Goal: Information Seeking & Learning: Learn about a topic

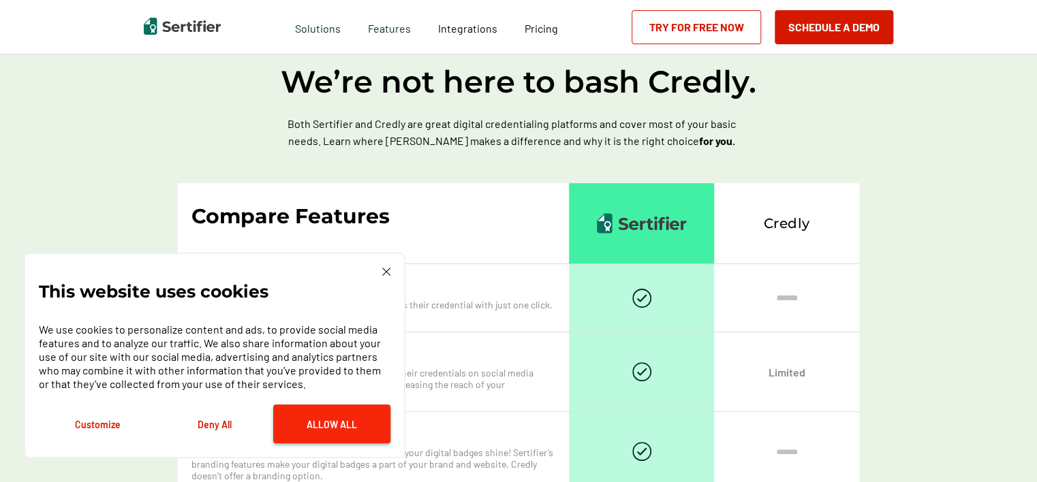
scroll to position [937, 0]
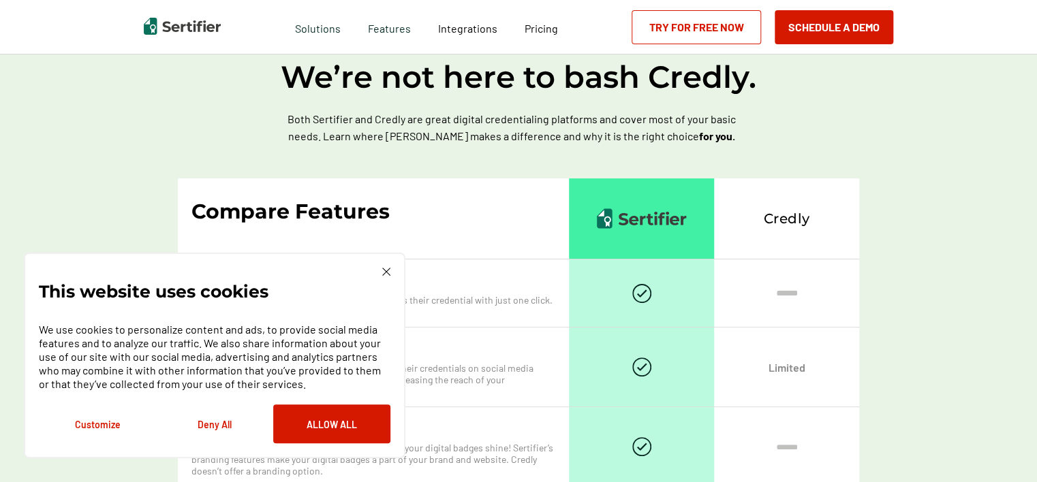
click at [383, 274] on img at bounding box center [386, 272] width 8 height 8
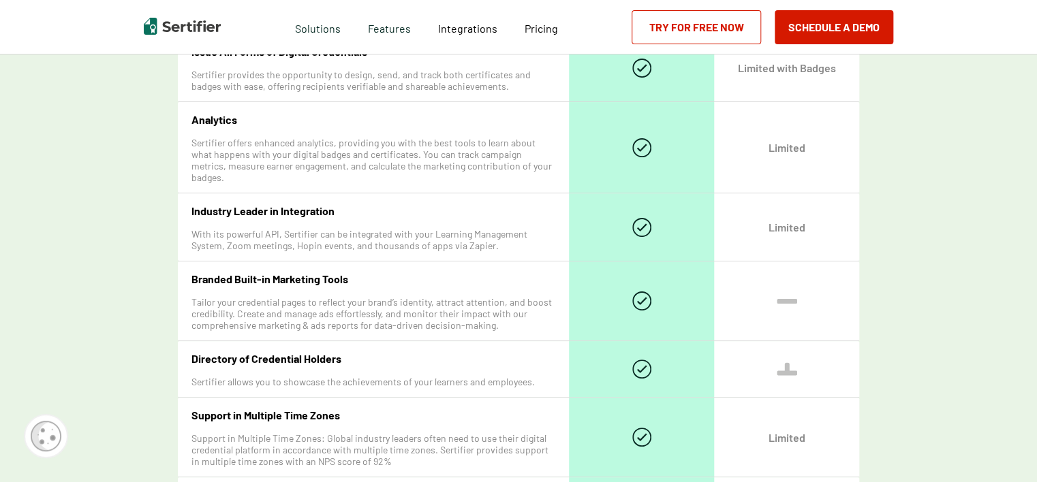
scroll to position [1414, 0]
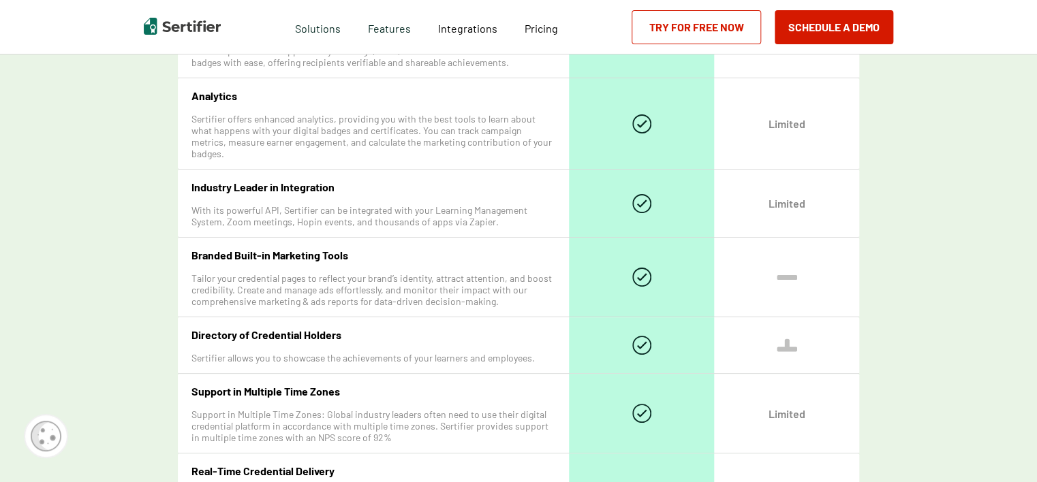
drag, startPoint x: 799, startPoint y: 261, endPoint x: 790, endPoint y: 311, distance: 50.5
click at [798, 261] on div at bounding box center [786, 277] width 145 height 79
click at [789, 338] on img at bounding box center [786, 345] width 20 height 14
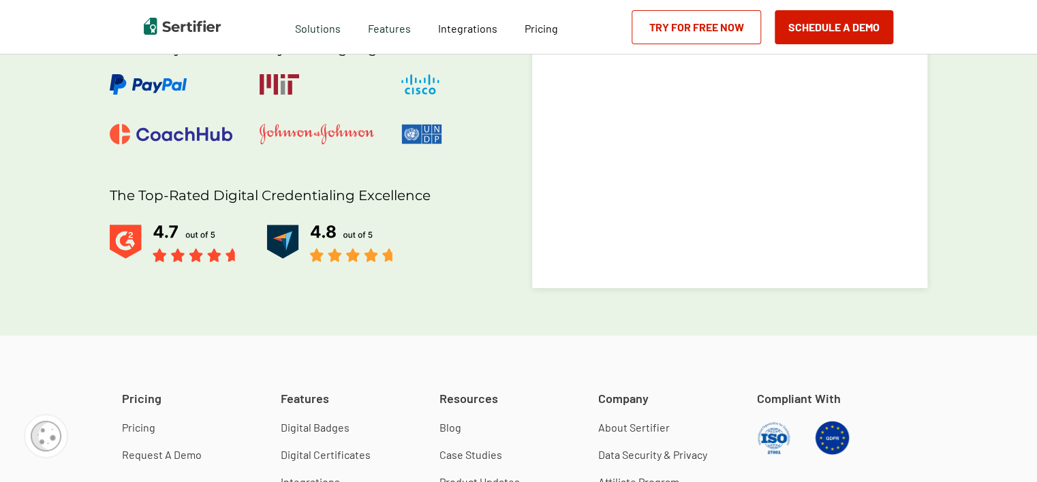
scroll to position [3185, 0]
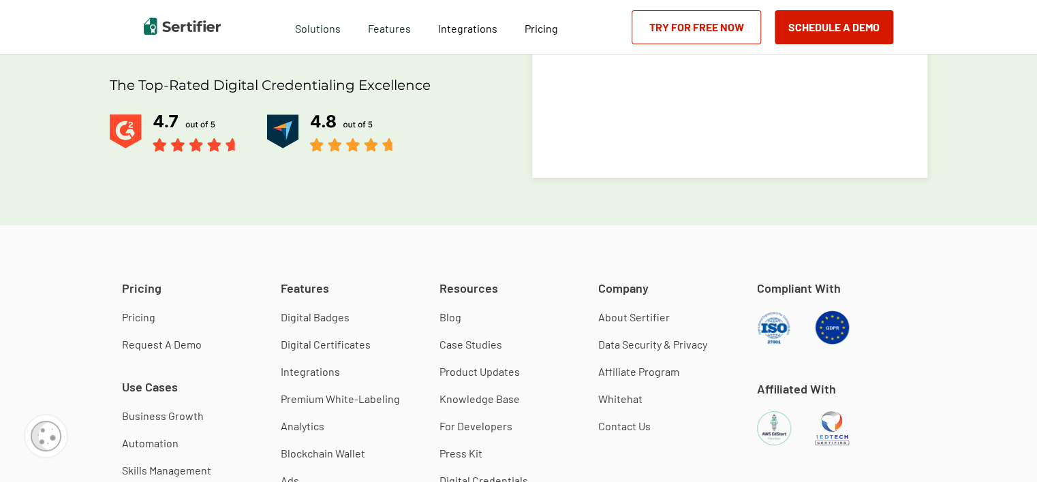
click at [144, 311] on link "Pricing" at bounding box center [138, 318] width 33 height 14
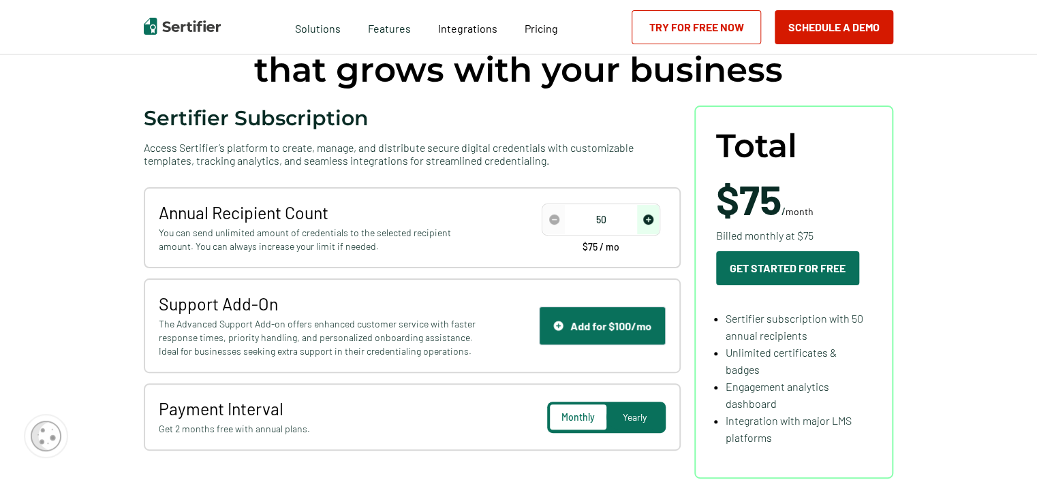
scroll to position [204, 0]
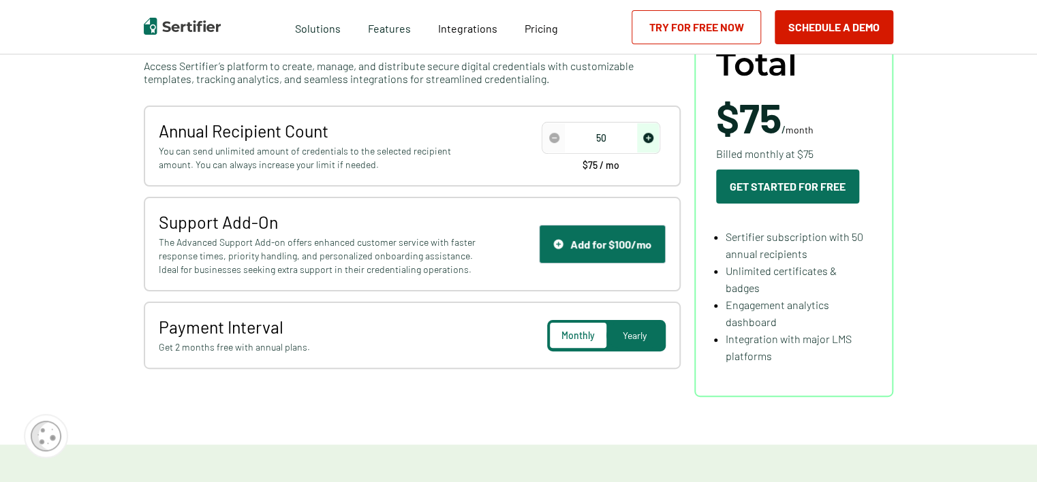
click at [627, 332] on span "Yearly" at bounding box center [635, 336] width 24 height 12
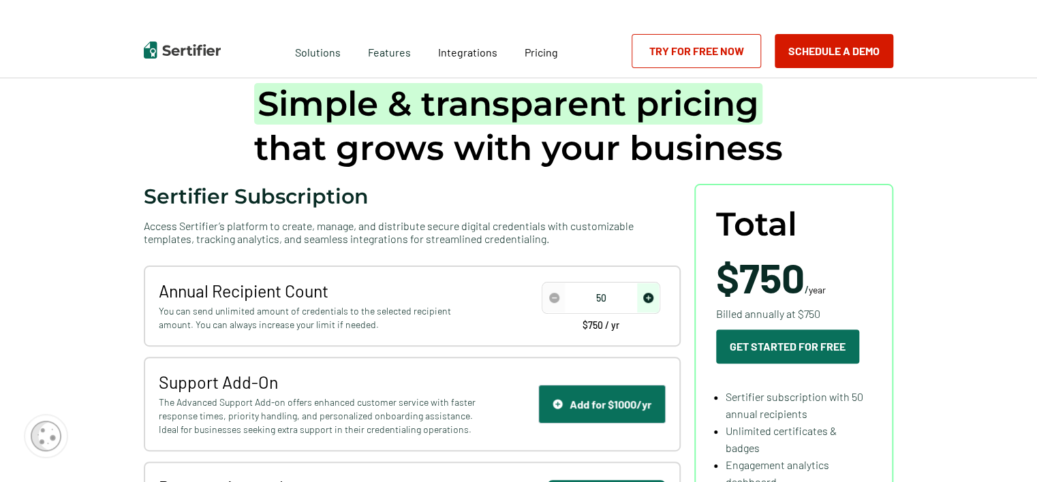
scroll to position [68, 0]
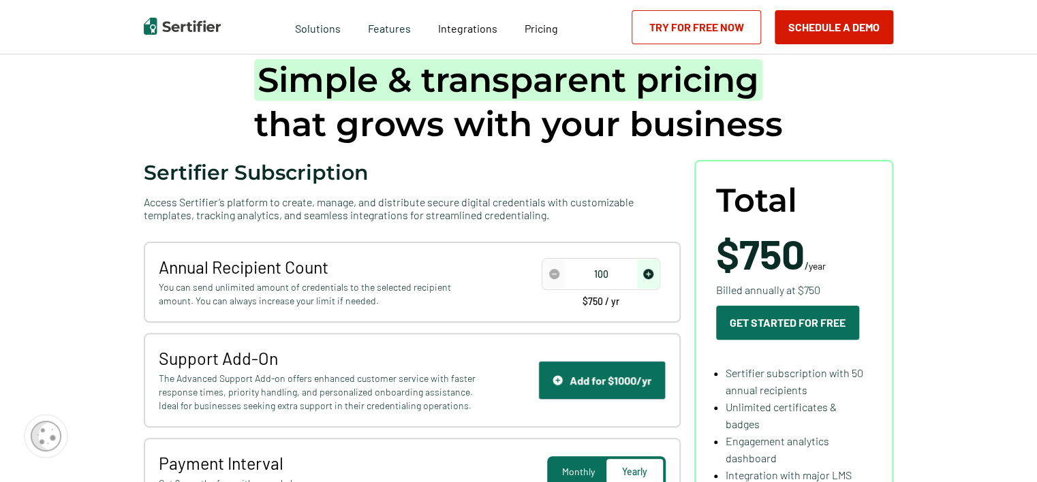
click at [650, 273] on img "increase number" at bounding box center [648, 274] width 10 height 10
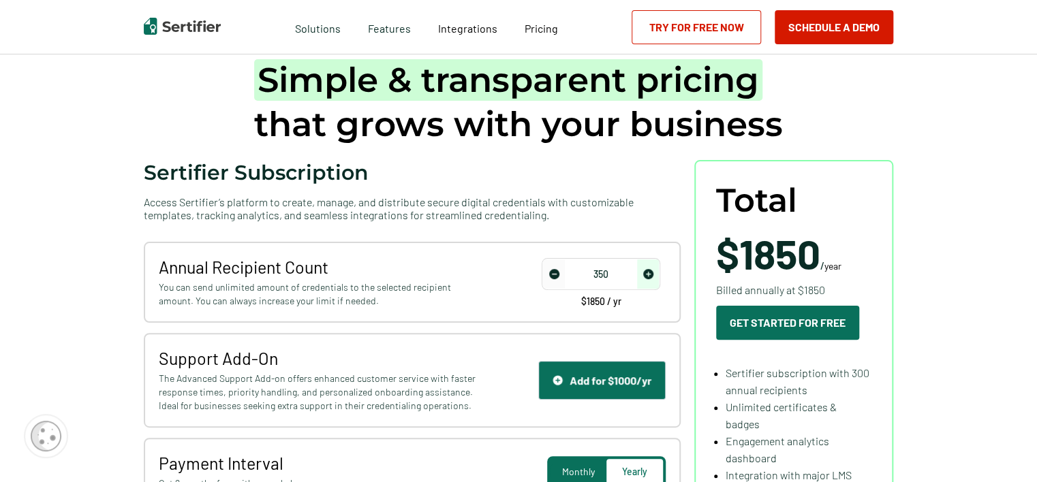
click at [650, 273] on img "increase number" at bounding box center [648, 274] width 10 height 10
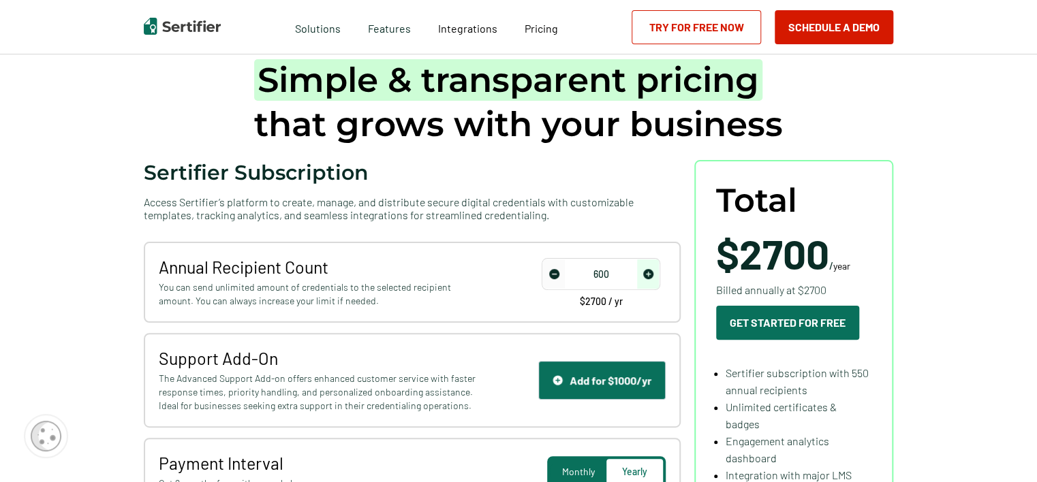
click at [650, 273] on img "increase number" at bounding box center [648, 274] width 10 height 10
click at [610, 278] on input "750" at bounding box center [601, 274] width 116 height 20
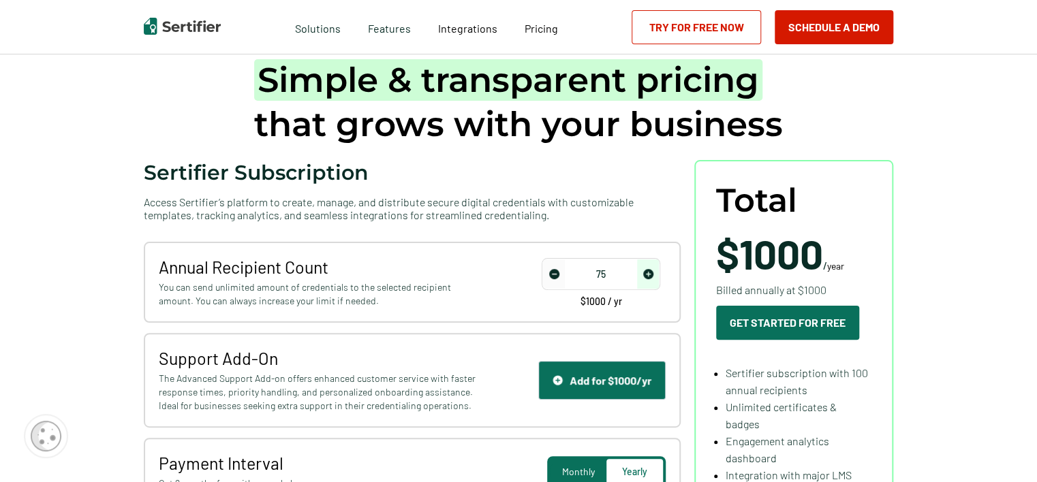
type input "7"
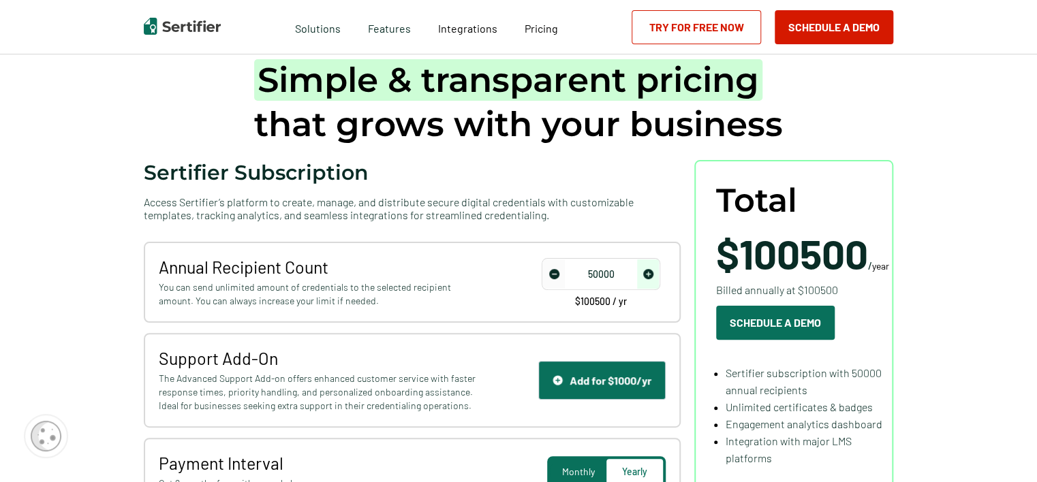
click at [599, 272] on input "50000" at bounding box center [601, 274] width 116 height 20
click at [544, 30] on span "Pricing" at bounding box center [540, 28] width 33 height 13
click at [599, 273] on input "50000" at bounding box center [601, 274] width 116 height 20
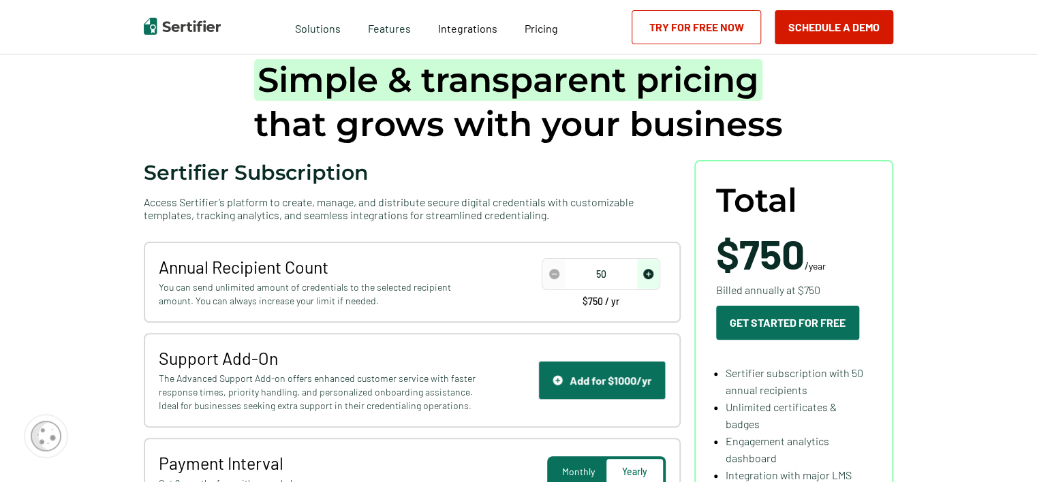
type input "5"
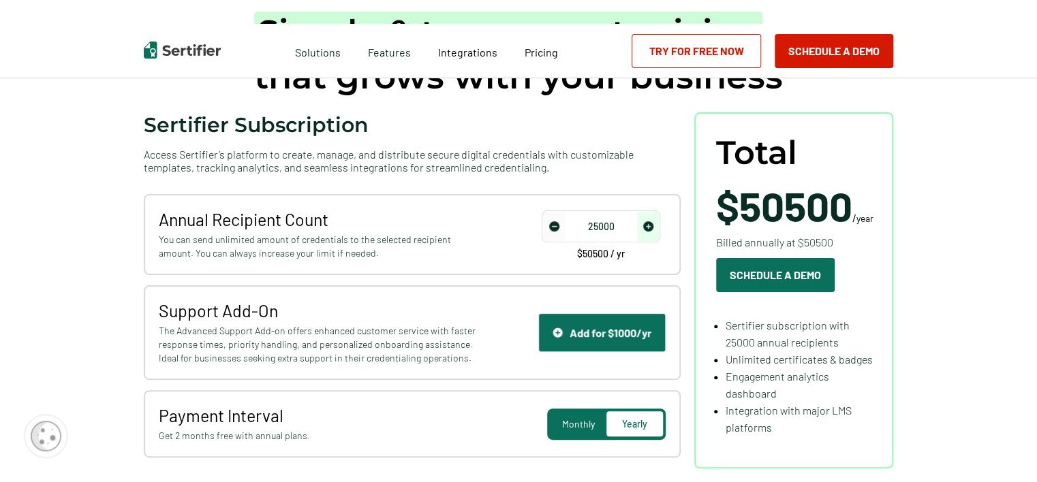
scroll to position [0, 0]
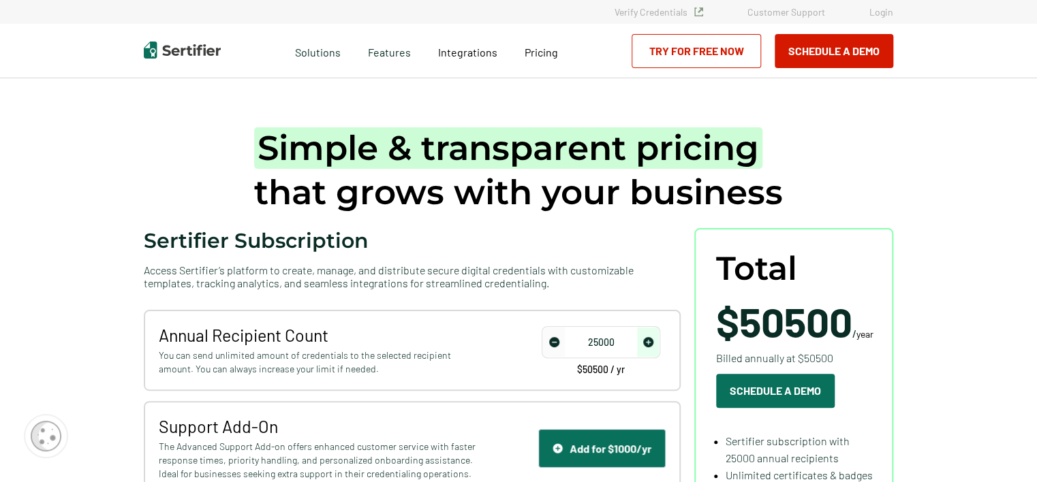
click at [289, 284] on span "Access Sertifier’s platform to create, manage, and distribute secure digital cr…" at bounding box center [412, 277] width 537 height 26
click at [614, 341] on input "25000" at bounding box center [601, 342] width 116 height 20
type input "20000"
click at [193, 51] on img at bounding box center [182, 50] width 77 height 17
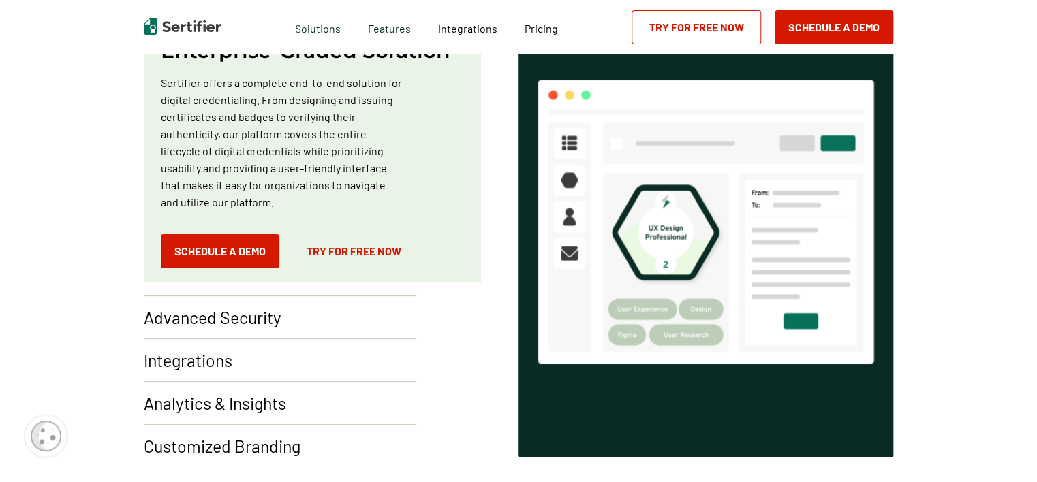
scroll to position [954, 0]
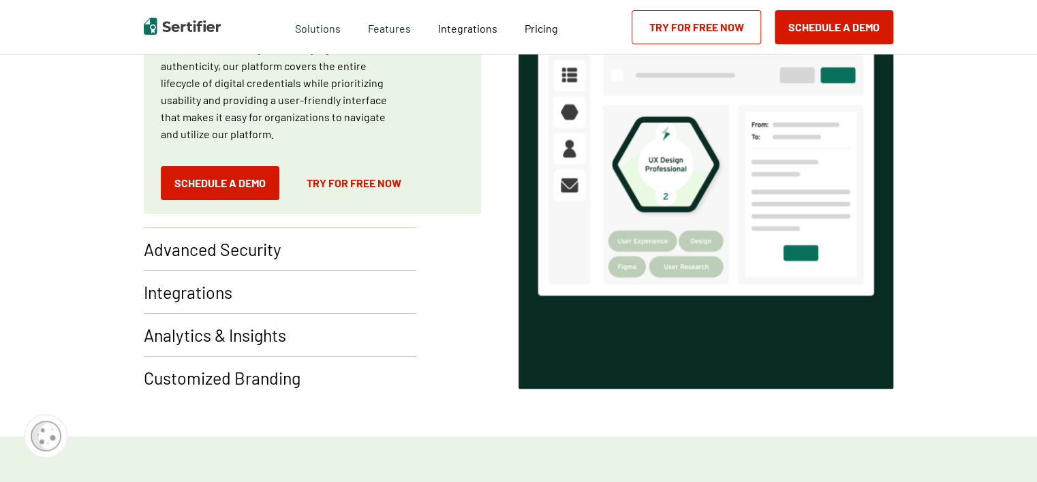
click at [216, 302] on p "Integrations" at bounding box center [188, 292] width 89 height 22
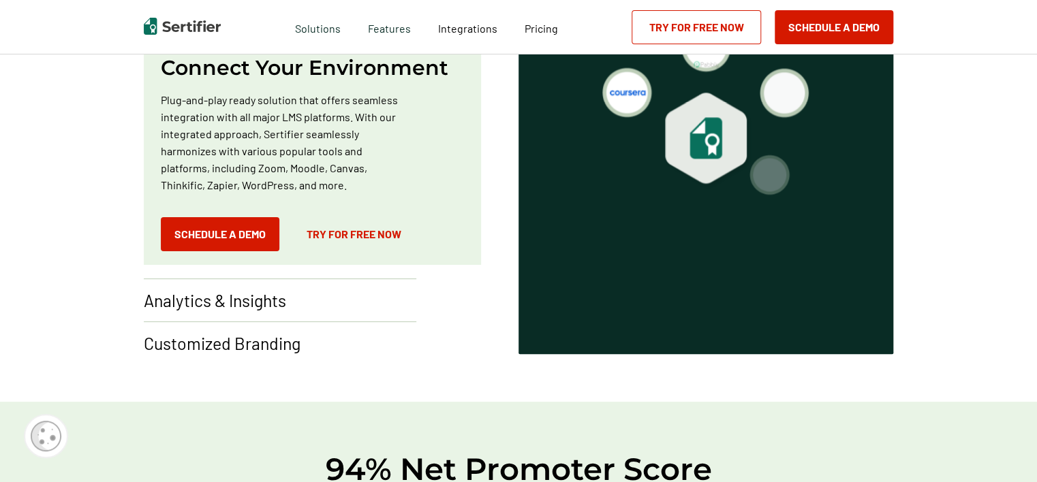
click at [245, 302] on p "Analytics & Insights" at bounding box center [215, 300] width 142 height 22
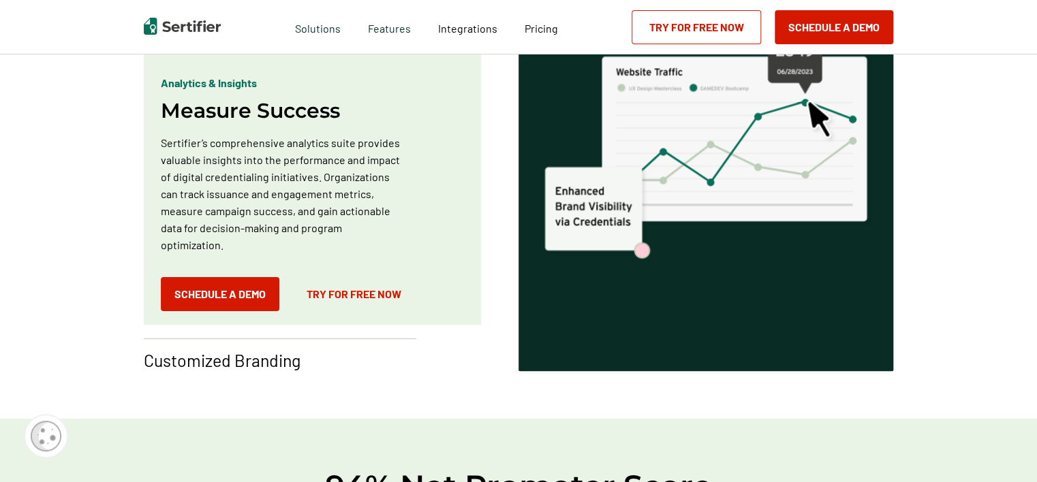
click at [249, 365] on p "Customized Branding" at bounding box center [222, 360] width 157 height 22
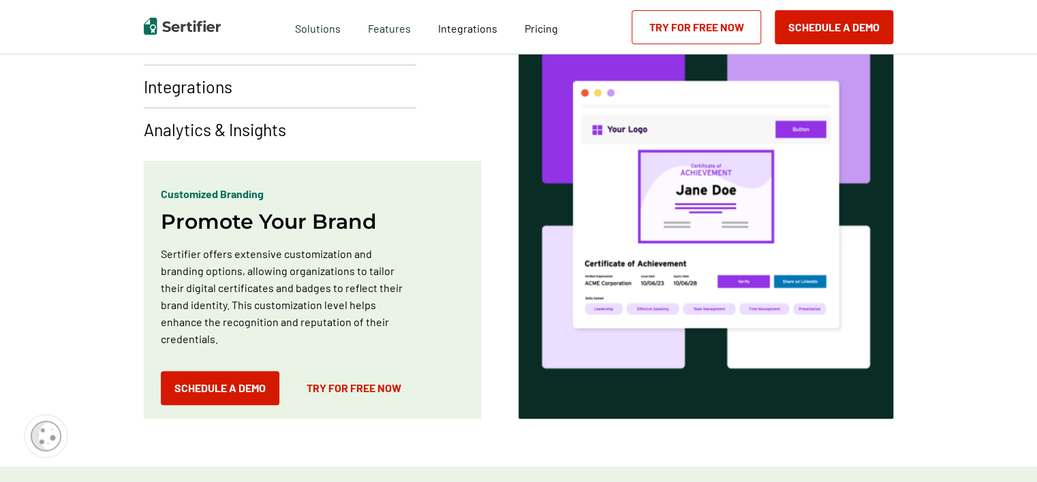
scroll to position [749, 0]
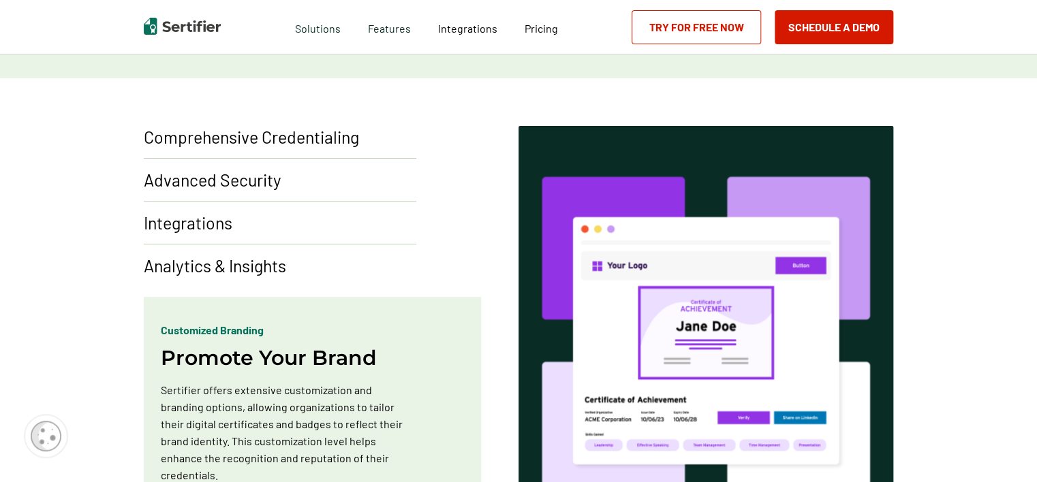
click at [302, 140] on p "Comprehensive Credentialing" at bounding box center [251, 137] width 215 height 22
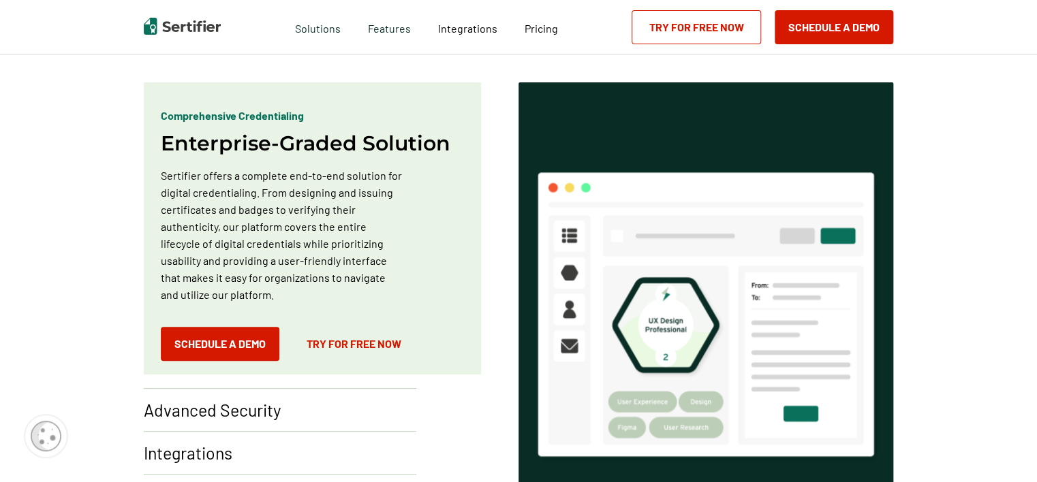
scroll to position [817, 0]
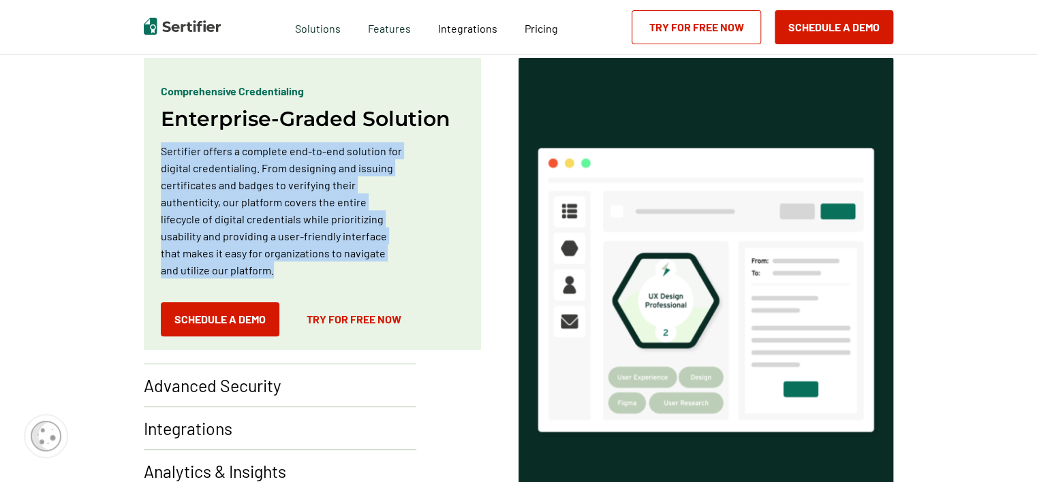
drag, startPoint x: 163, startPoint y: 152, endPoint x: 270, endPoint y: 274, distance: 163.1
click at [270, 274] on p "Sertifier offers a complete end-to-end solution for digital credentialing. From…" at bounding box center [282, 210] width 242 height 136
drag, startPoint x: 270, startPoint y: 274, endPoint x: 212, endPoint y: 226, distance: 75.4
copy p "Sertifier offers a complete end-to-end solution for digital credentialing. From…"
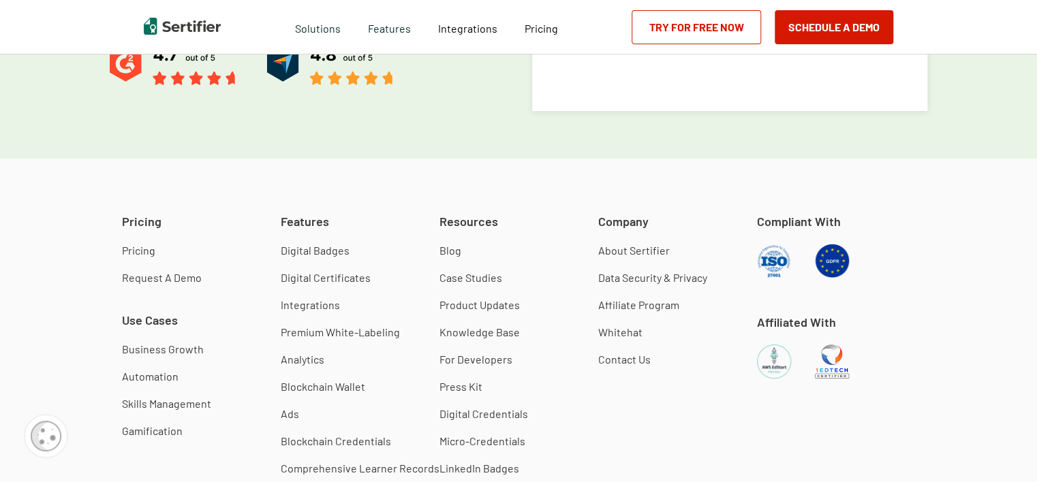
scroll to position [3253, 0]
click at [695, 409] on div "Pricing Pricing Request A Demo Use Cases Business Growth Automation Skills Mana…" at bounding box center [518, 377] width 952 height 330
click at [490, 406] on link "Digital Credentials" at bounding box center [483, 413] width 89 height 14
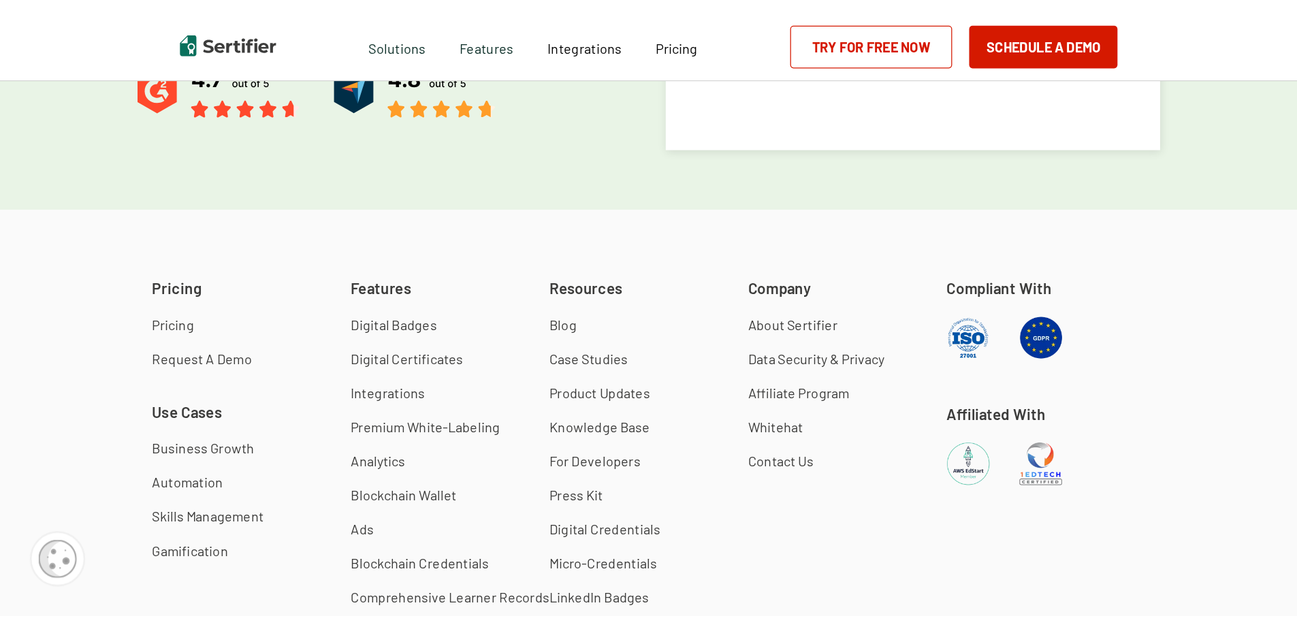
scroll to position [3241, 0]
